Goal: Information Seeking & Learning: Learn about a topic

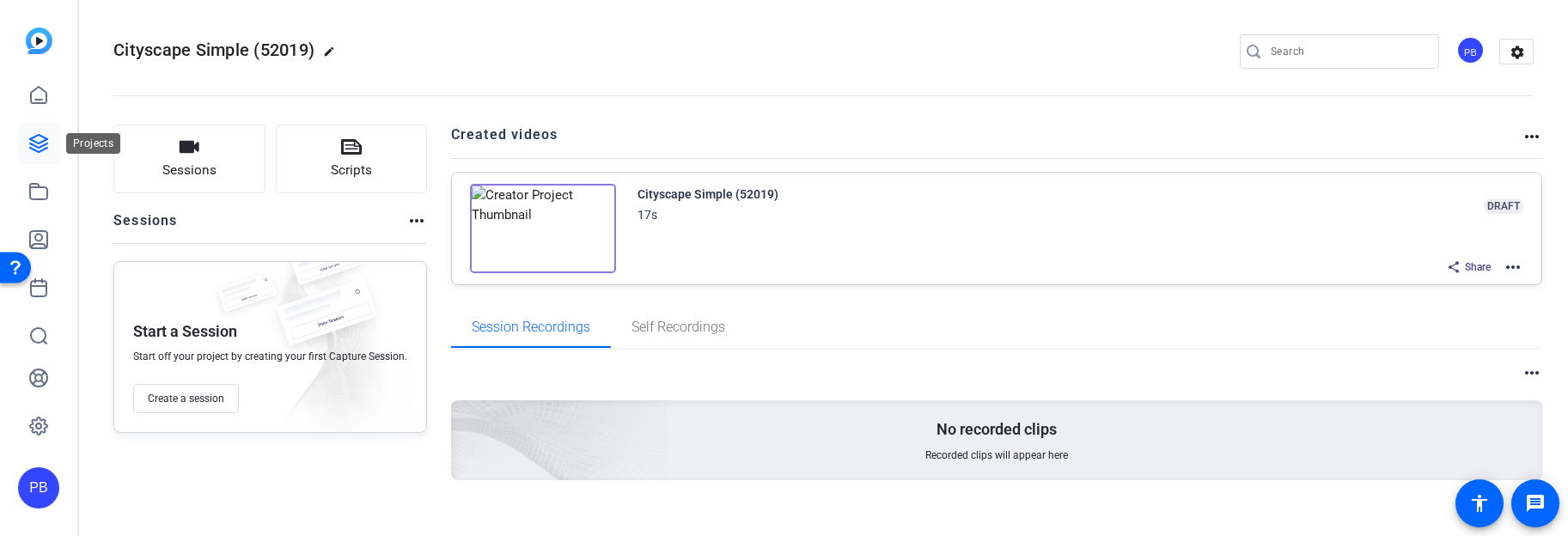
click at [41, 149] on icon at bounding box center [38, 143] width 20 height 20
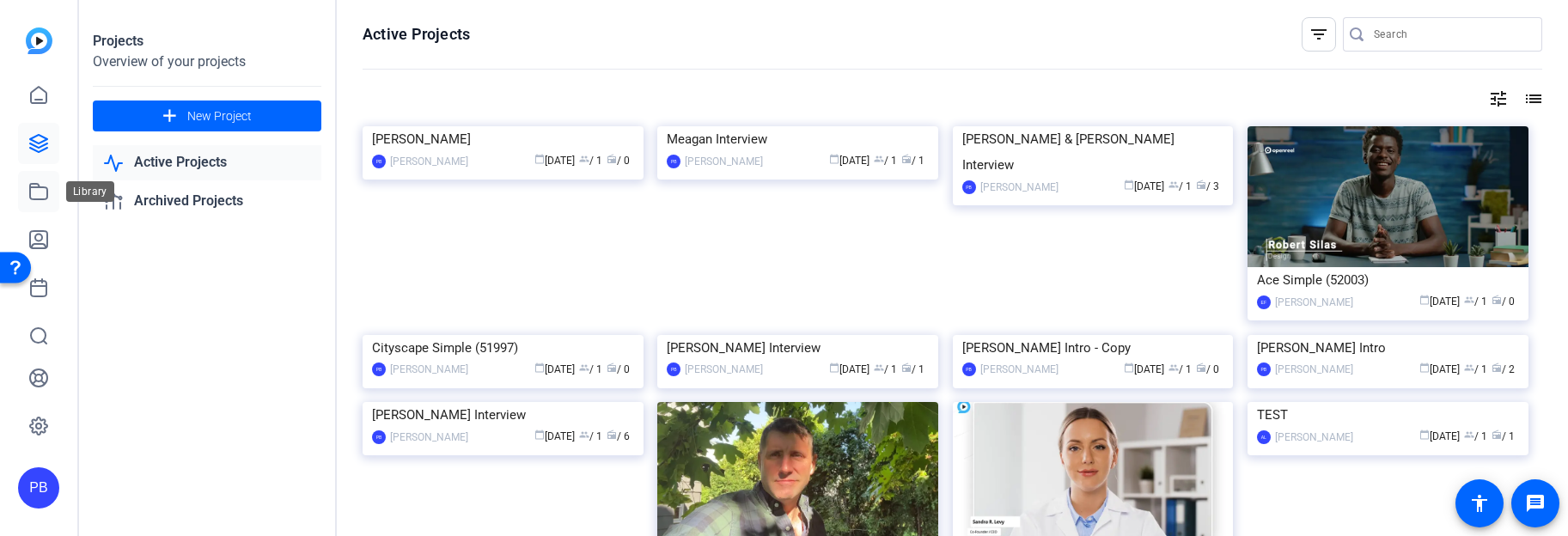
click at [45, 192] on icon at bounding box center [38, 191] width 20 height 20
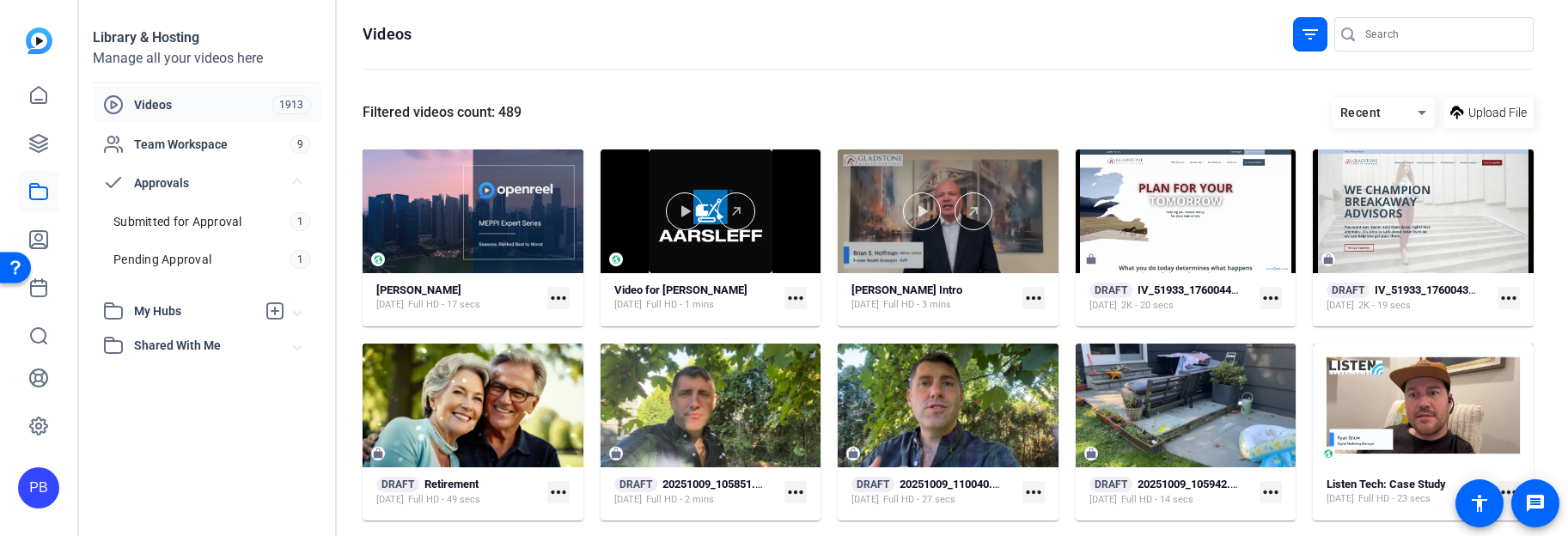
click at [906, 249] on div at bounding box center [948, 211] width 220 height 123
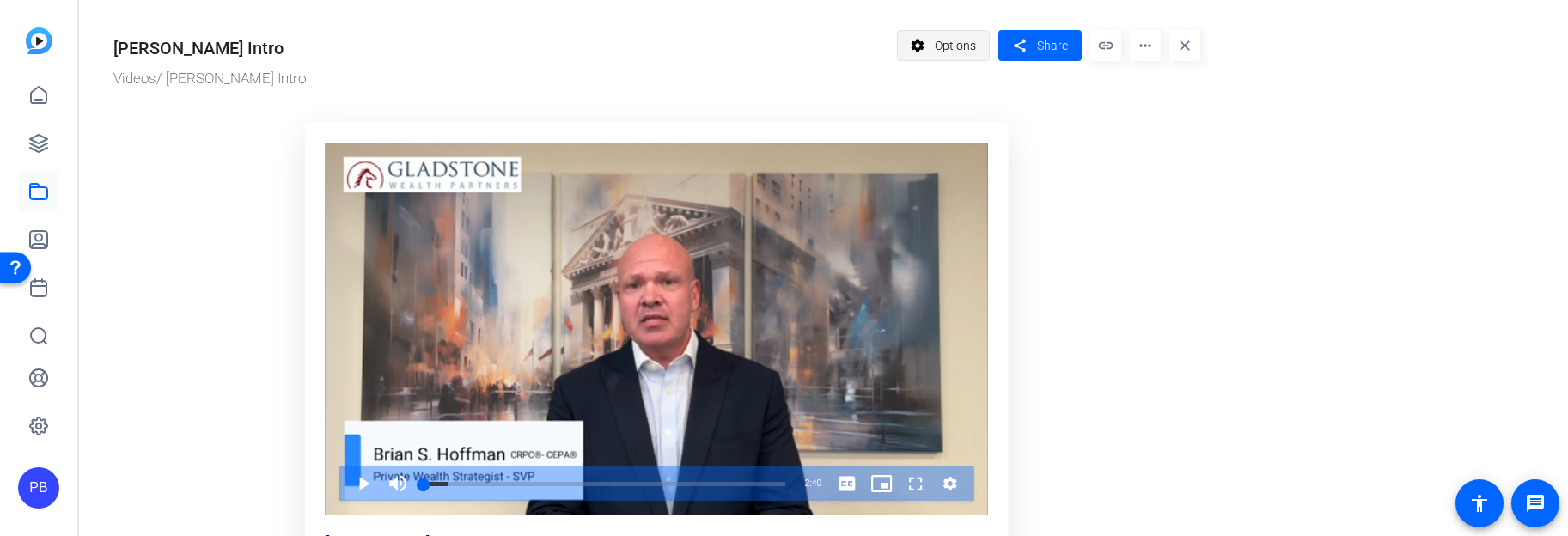
click at [951, 49] on span "Options" at bounding box center [955, 46] width 41 height 33
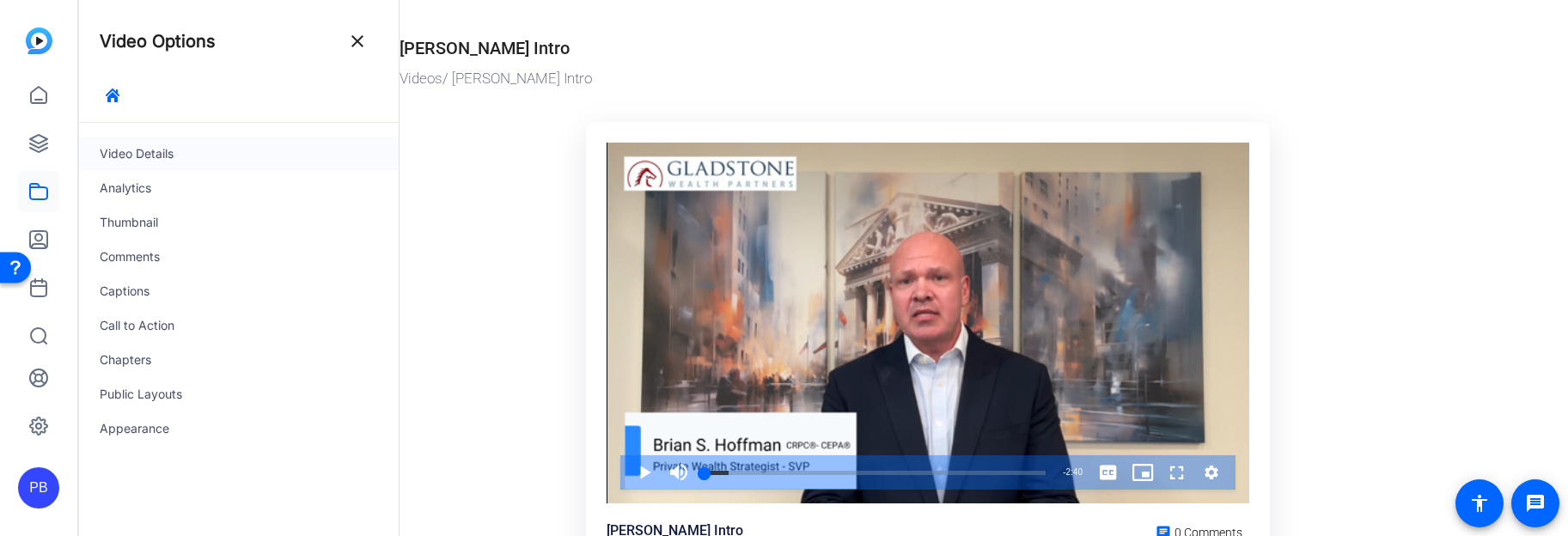
click at [183, 156] on div "Video Details" at bounding box center [238, 153] width 319 height 34
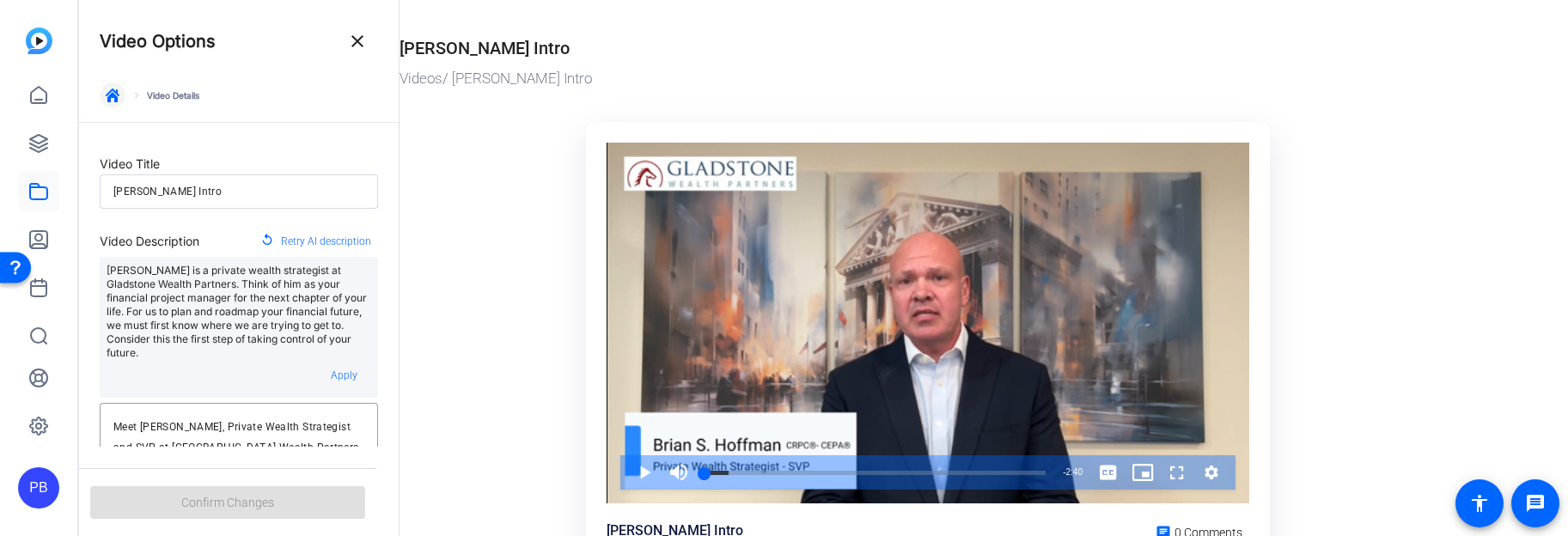
click at [117, 91] on icon "button" at bounding box center [113, 95] width 14 height 14
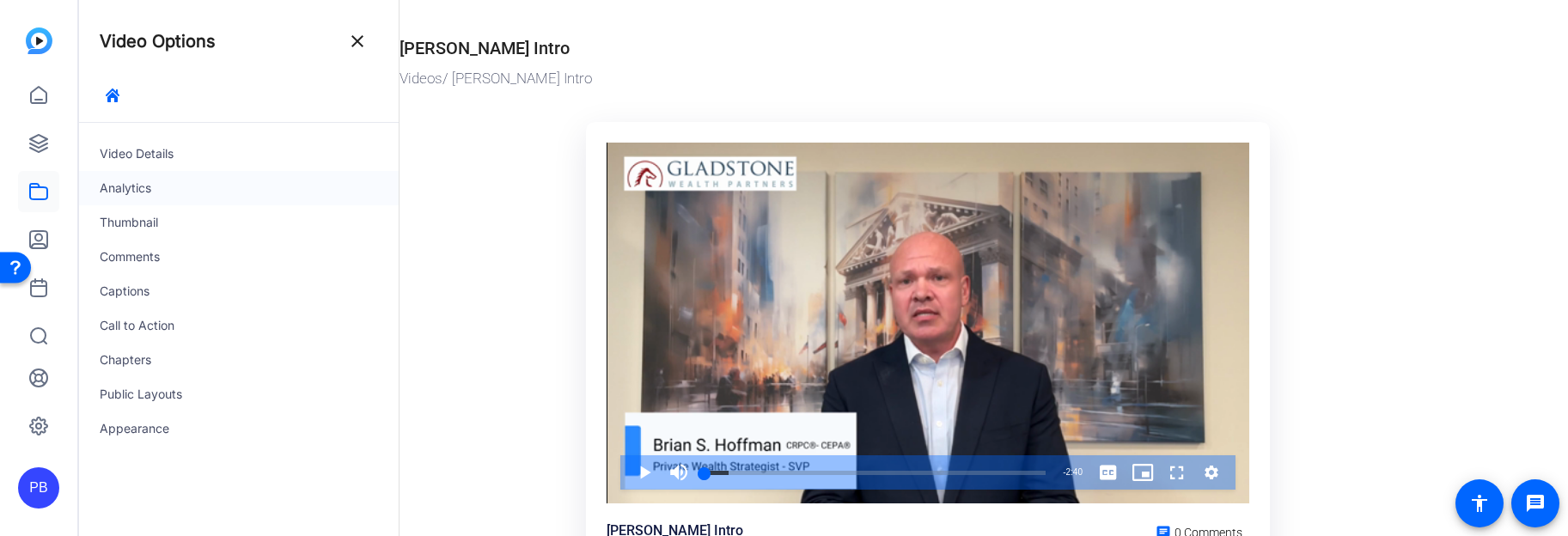
click at [180, 190] on div "Analytics" at bounding box center [238, 187] width 319 height 34
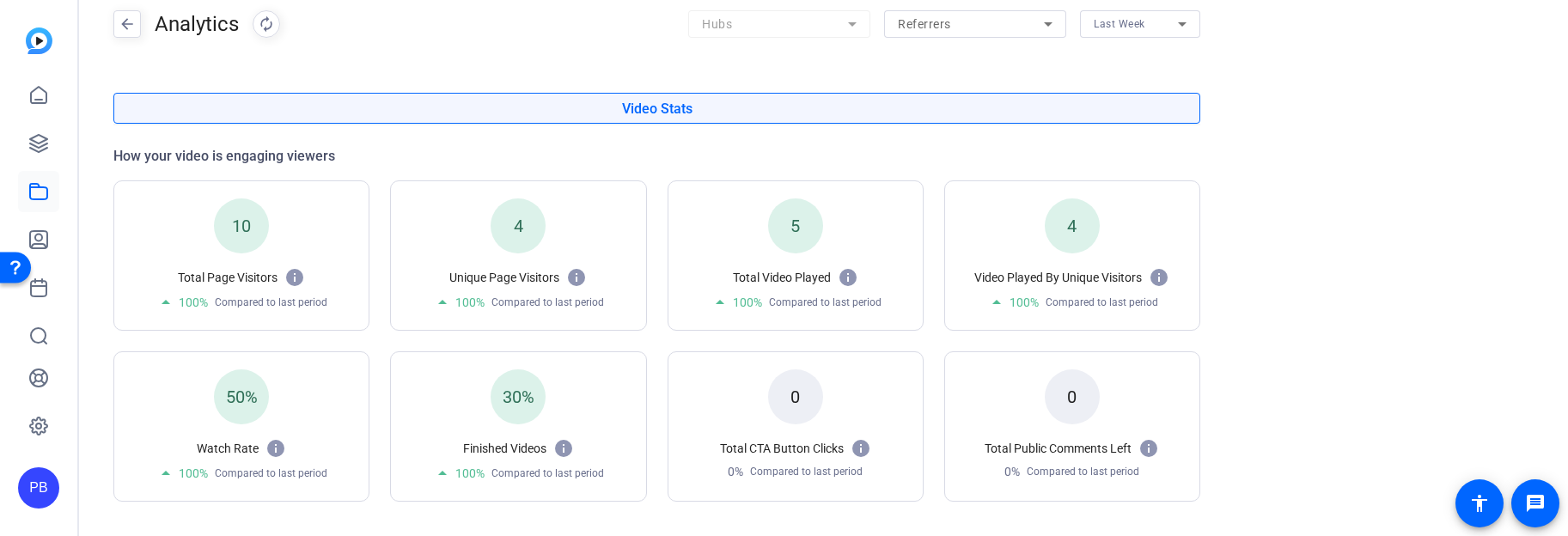
scroll to position [110, 0]
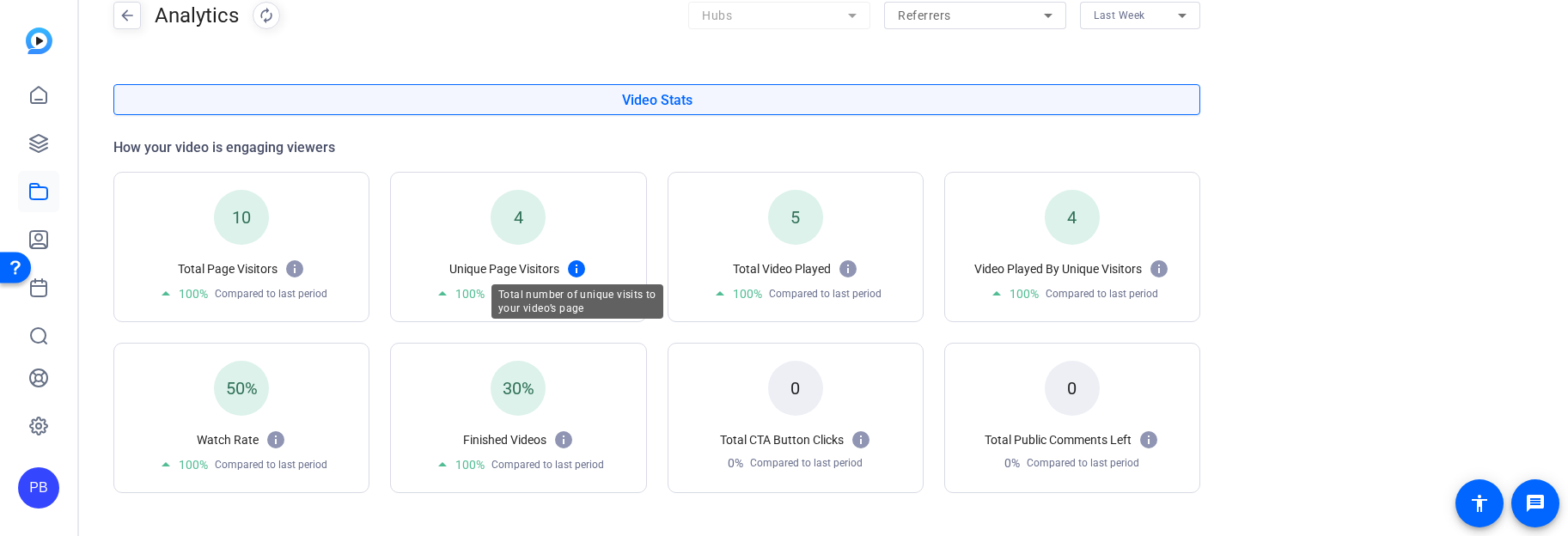
click at [575, 263] on mat-icon at bounding box center [576, 268] width 20 height 20
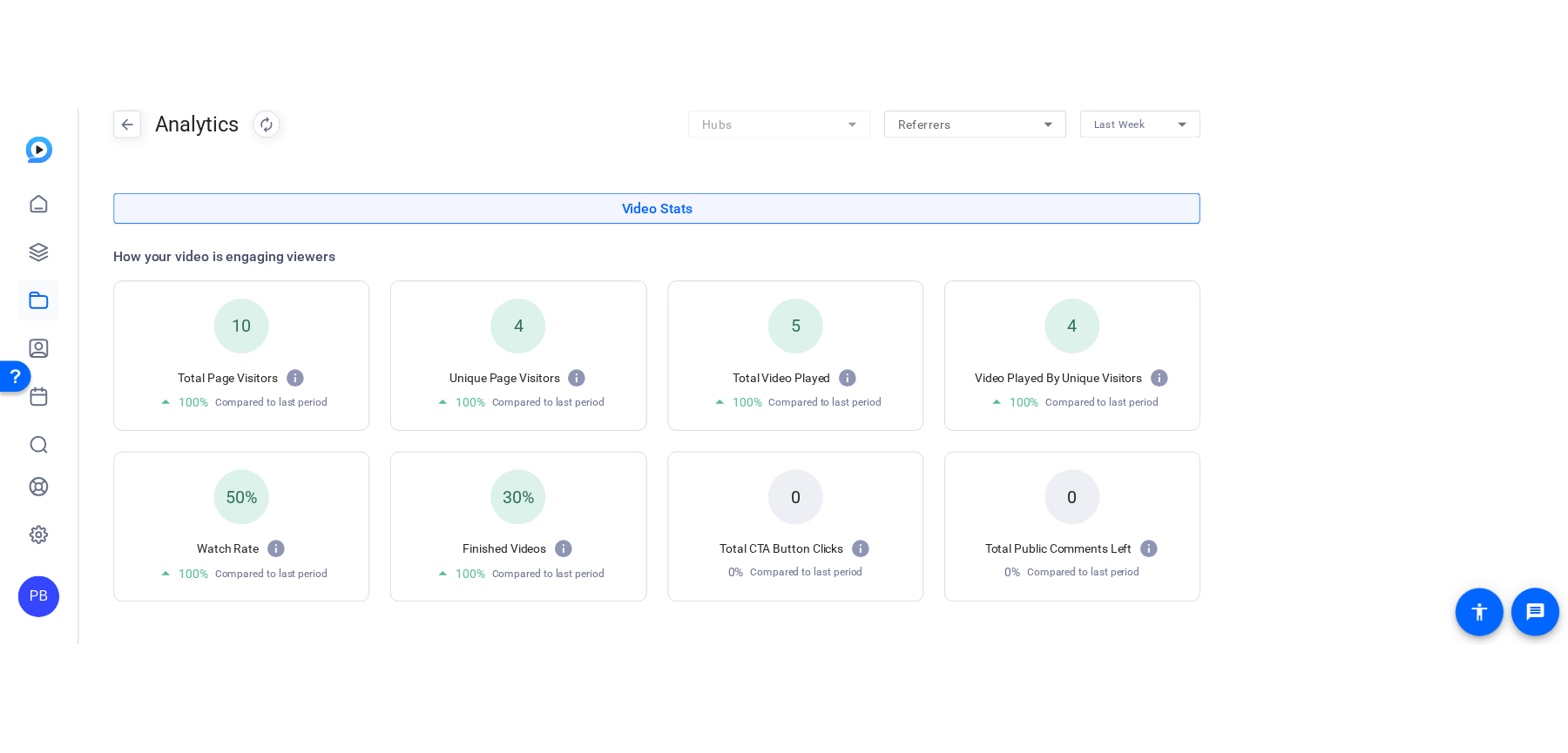
scroll to position [181, 0]
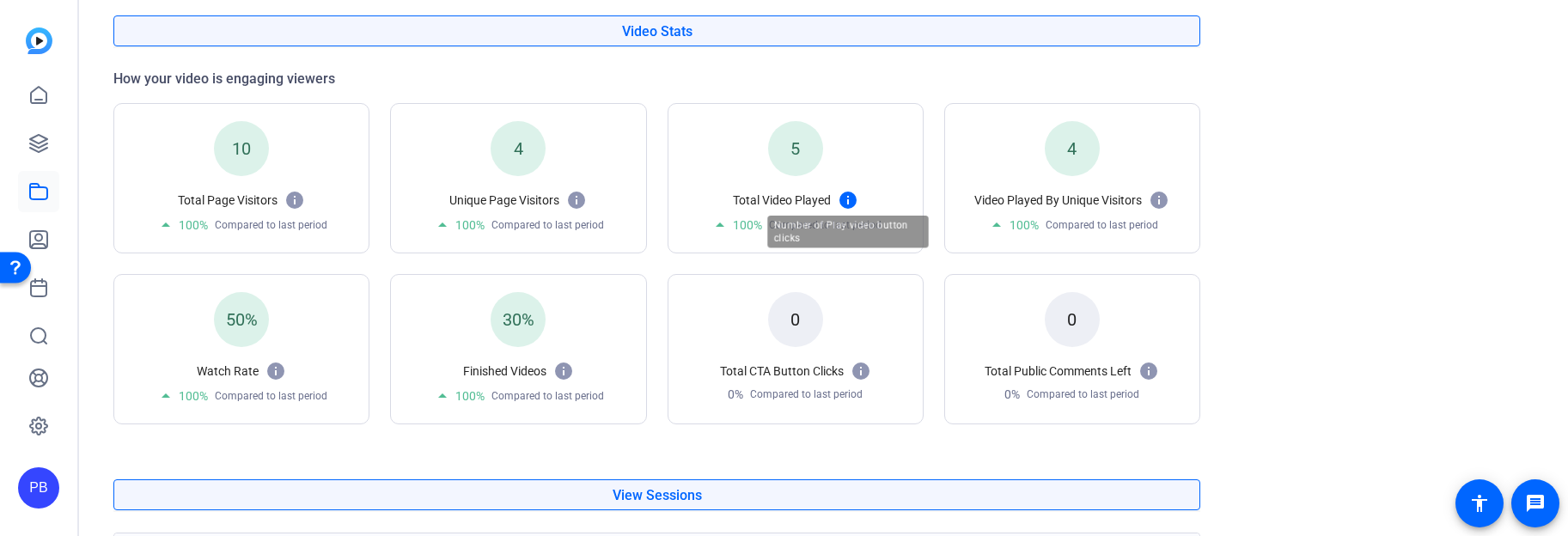
click at [846, 201] on mat-icon at bounding box center [848, 200] width 20 height 20
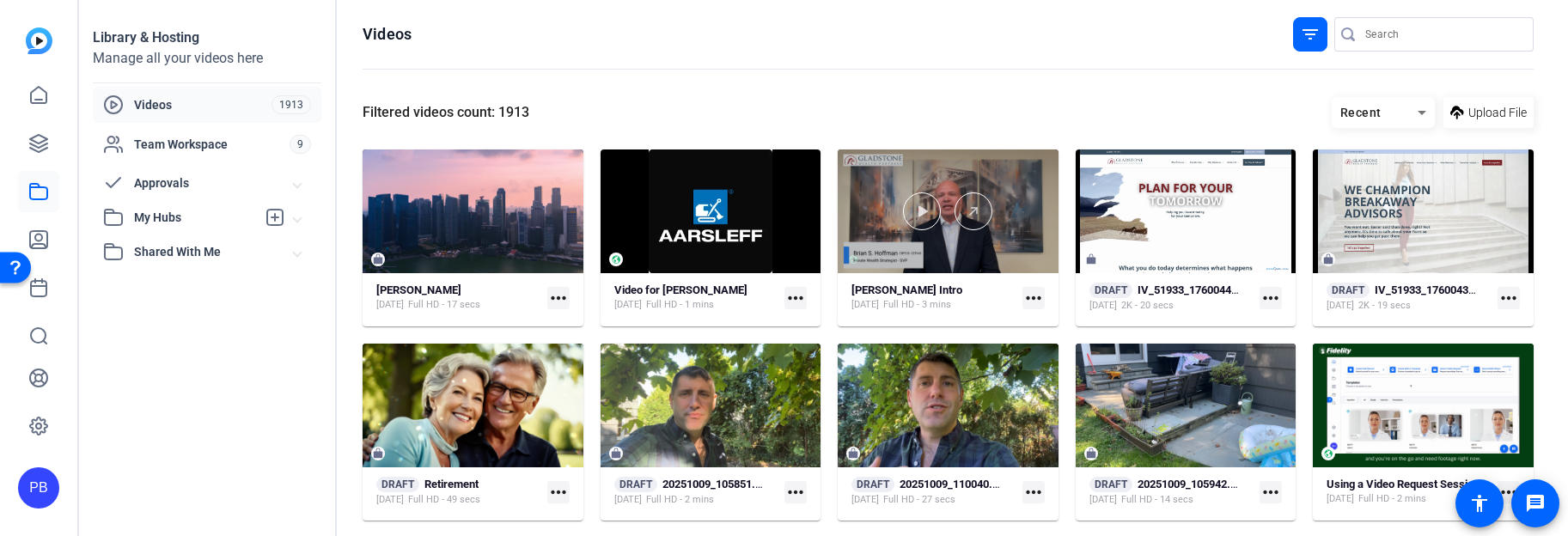
click at [881, 213] on div at bounding box center [948, 211] width 220 height 38
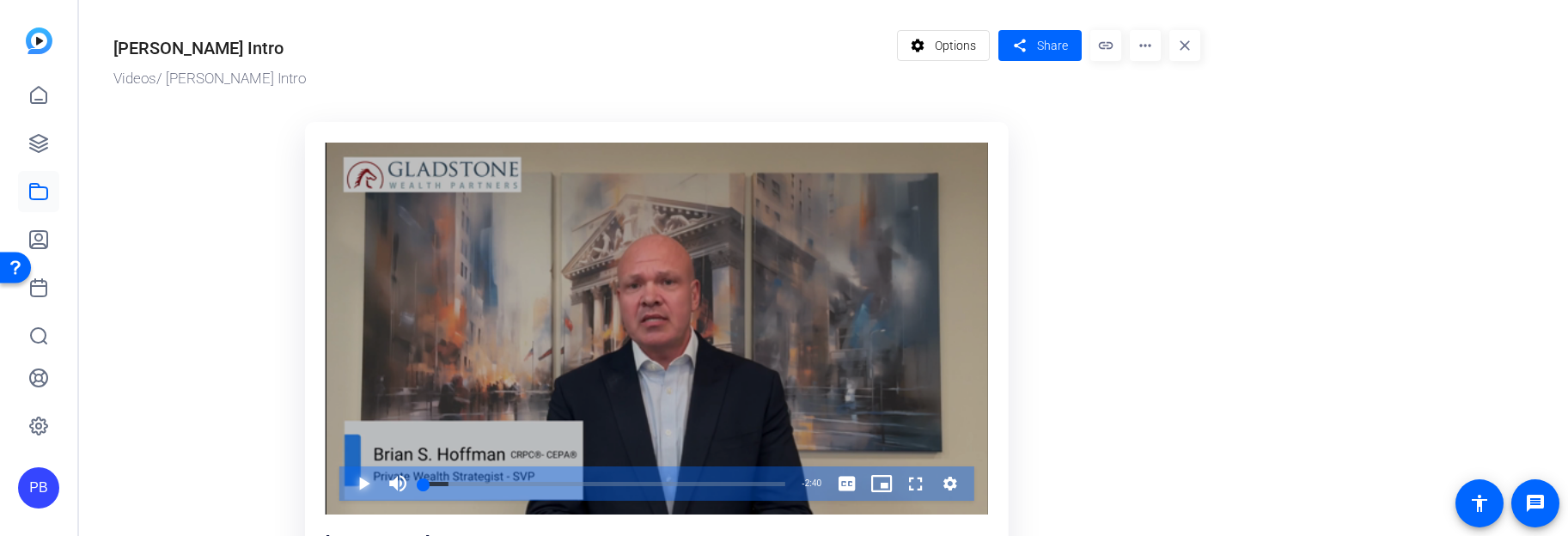
click at [347, 479] on span "Video Player" at bounding box center [347, 483] width 0 height 34
